Goal: Information Seeking & Learning: Find specific page/section

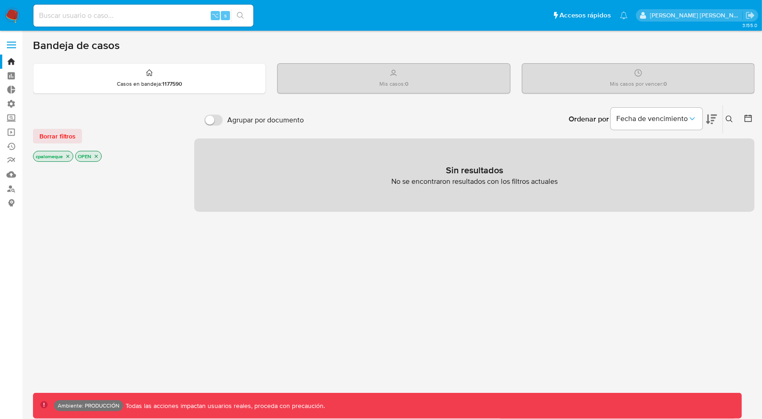
drag, startPoint x: 46, startPoint y: 131, endPoint x: 72, endPoint y: 123, distance: 27.3
click at [47, 131] on span "Borrar filtros" at bounding box center [57, 136] width 36 height 13
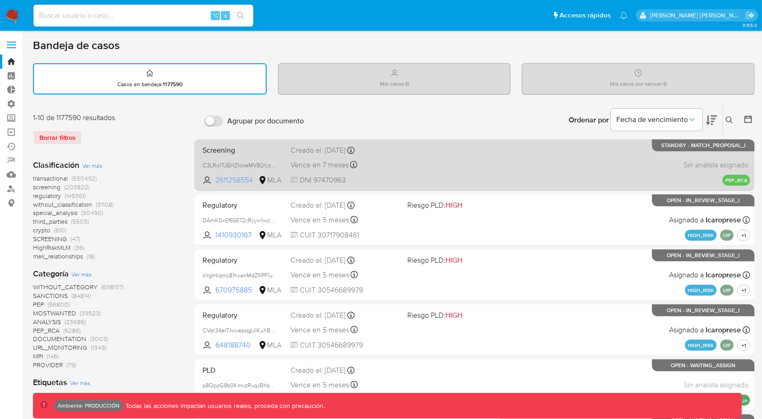
click at [241, 181] on span "2611258554" at bounding box center [235, 180] width 41 height 10
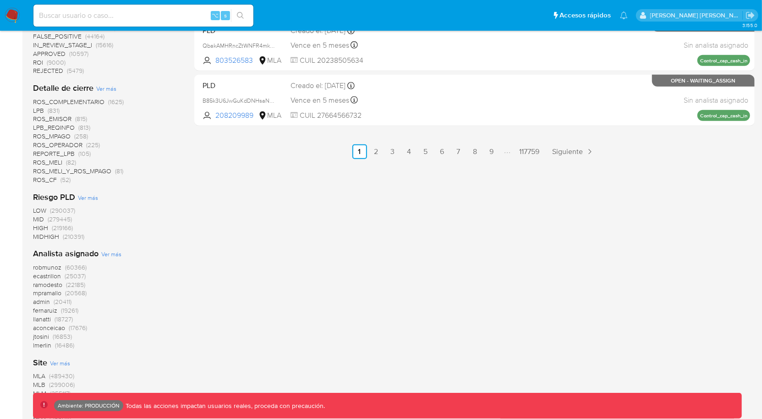
scroll to position [648, 0]
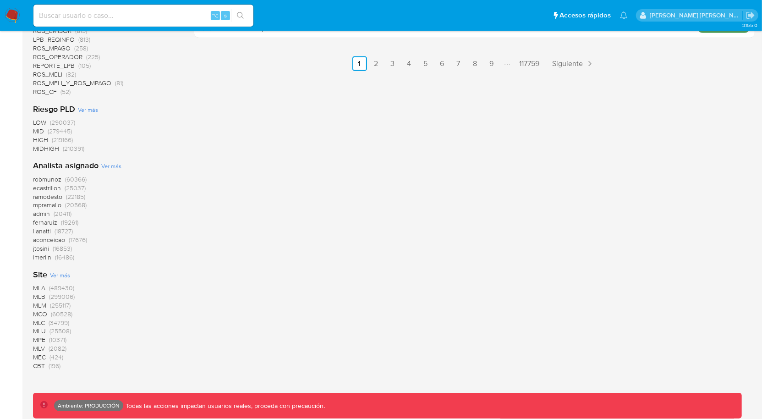
click at [39, 329] on span "MLU" at bounding box center [39, 330] width 13 height 9
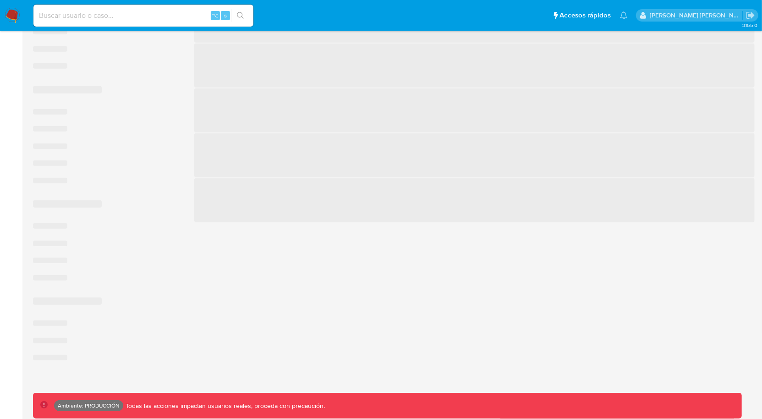
scroll to position [422, 0]
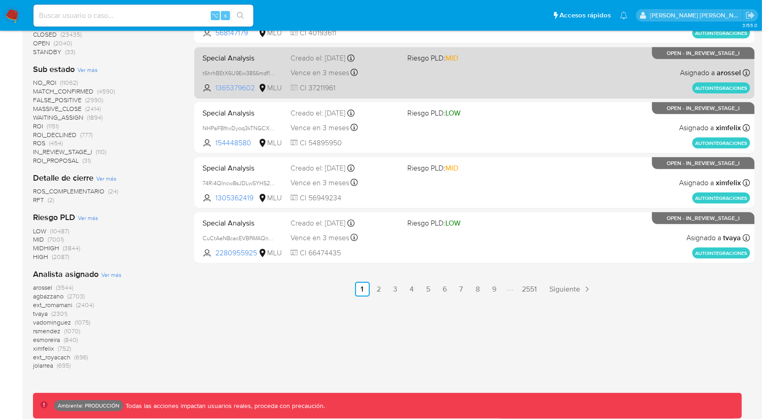
click at [231, 90] on span "1365379602" at bounding box center [235, 88] width 41 height 10
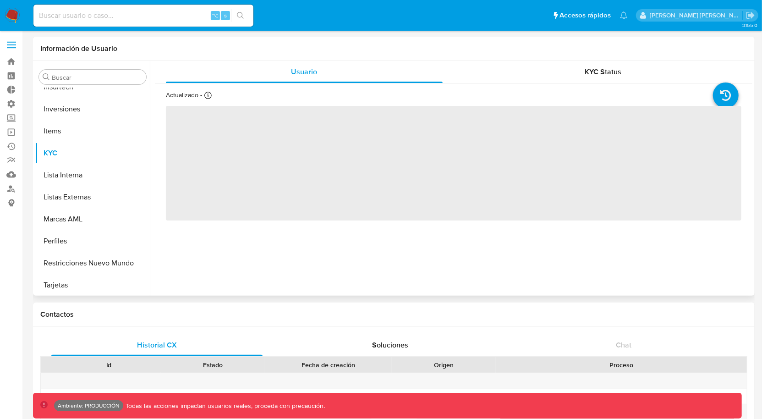
scroll to position [431, 0]
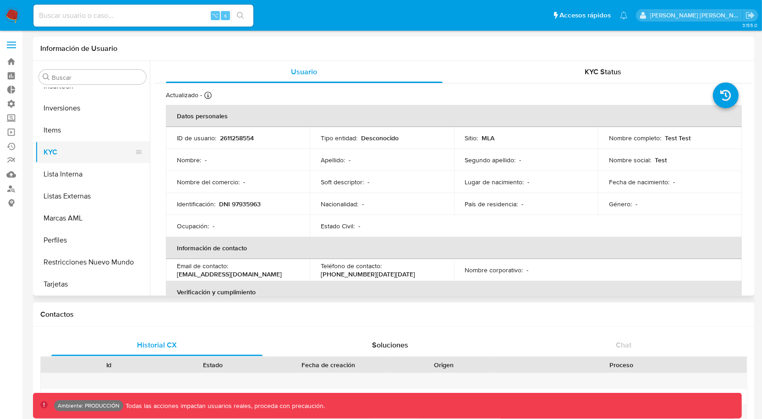
select select "10"
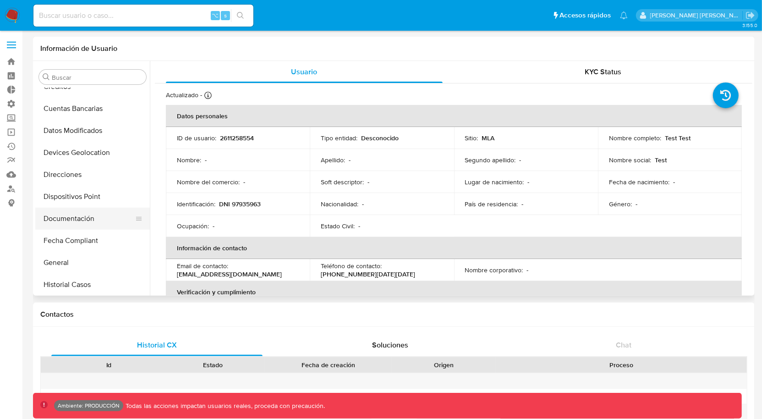
scroll to position [126, 0]
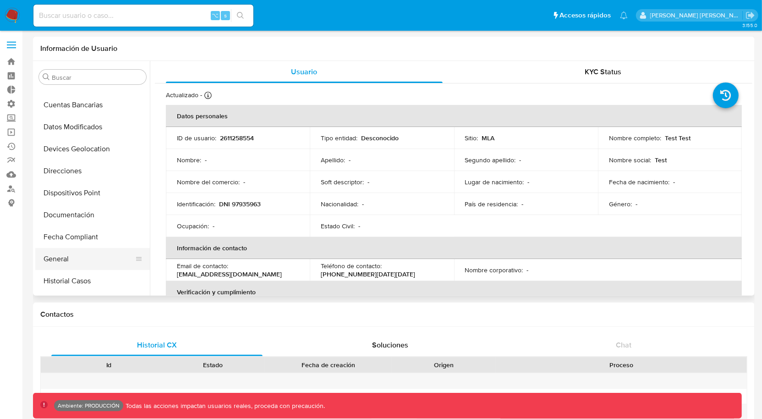
click at [53, 259] on button "General" at bounding box center [88, 259] width 107 height 22
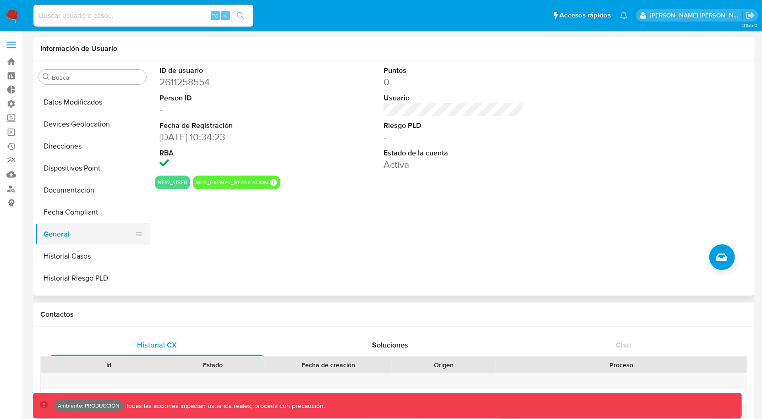
scroll to position [157, 0]
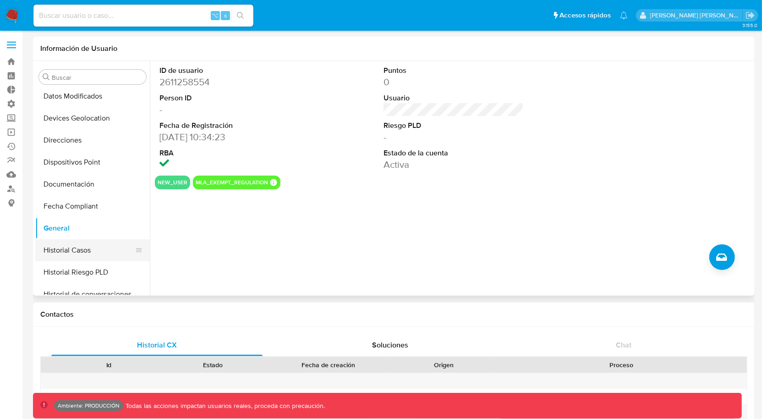
click at [72, 247] on button "Historial Casos" at bounding box center [88, 250] width 107 height 22
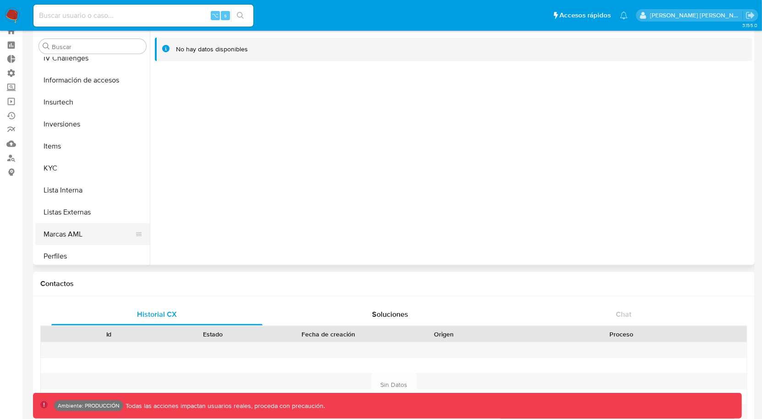
scroll to position [390, 0]
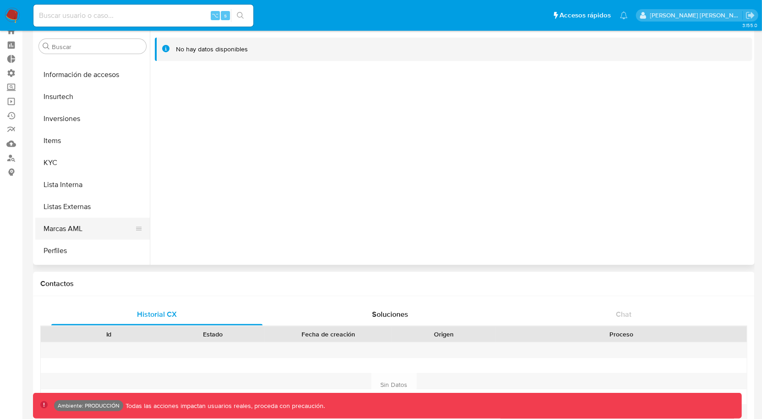
click at [76, 229] on button "Marcas AML" at bounding box center [88, 229] width 107 height 22
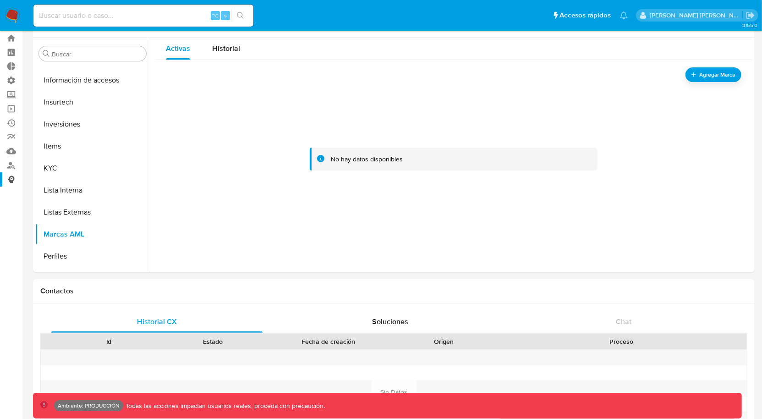
scroll to position [0, 0]
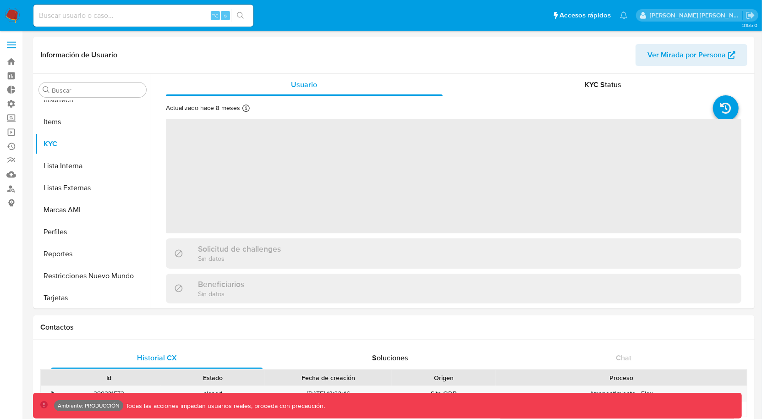
scroll to position [409, 0]
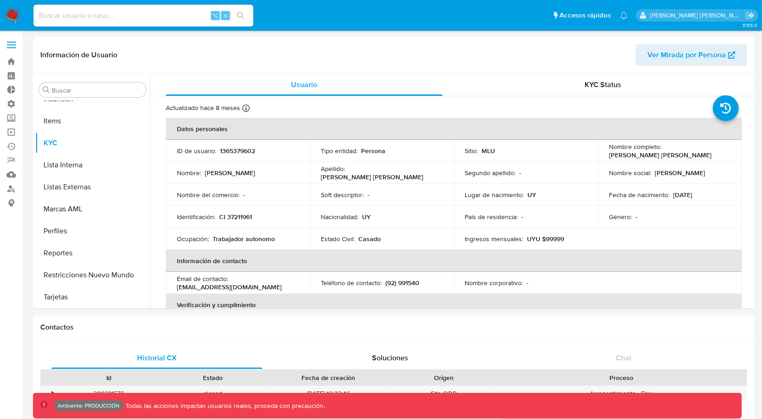
select select "10"
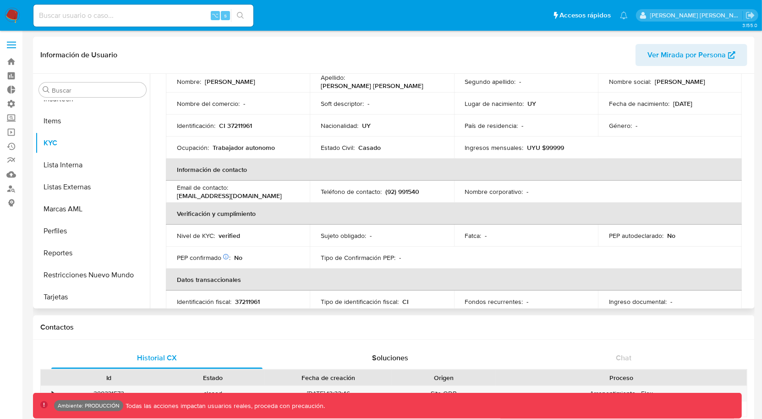
scroll to position [0, 0]
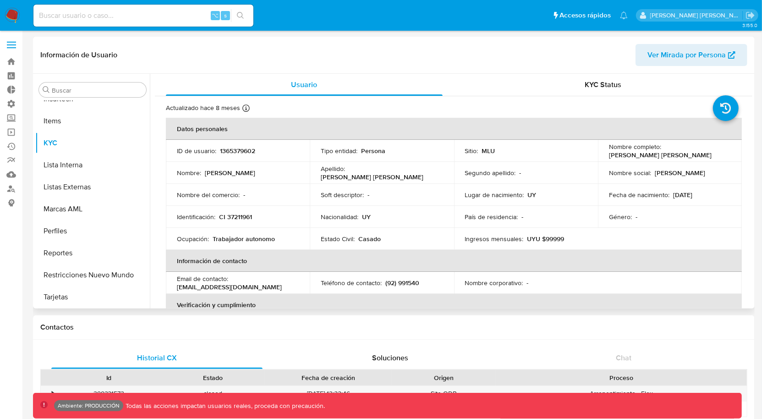
click at [686, 54] on span "Ver Mirada por Persona" at bounding box center [687, 55] width 78 height 22
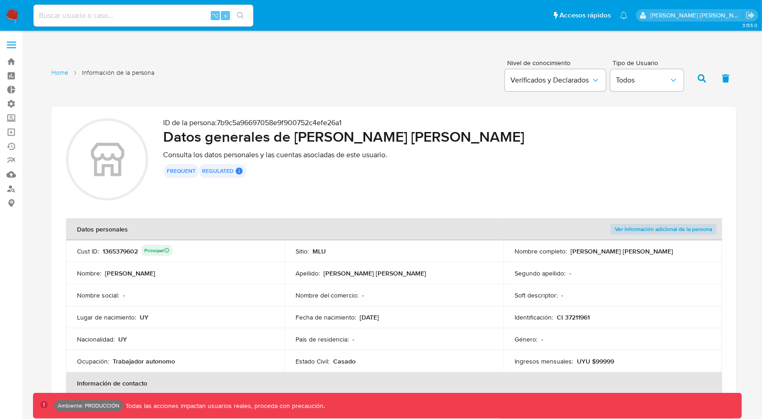
drag, startPoint x: 220, startPoint y: 122, endPoint x: 347, endPoint y: 122, distance: 127.4
click at [347, 122] on p "ID de la persona : 7b9c5a96697058e9f900752c4efe26a1" at bounding box center [442, 122] width 559 height 9
